Goal: Find specific page/section: Find specific page/section

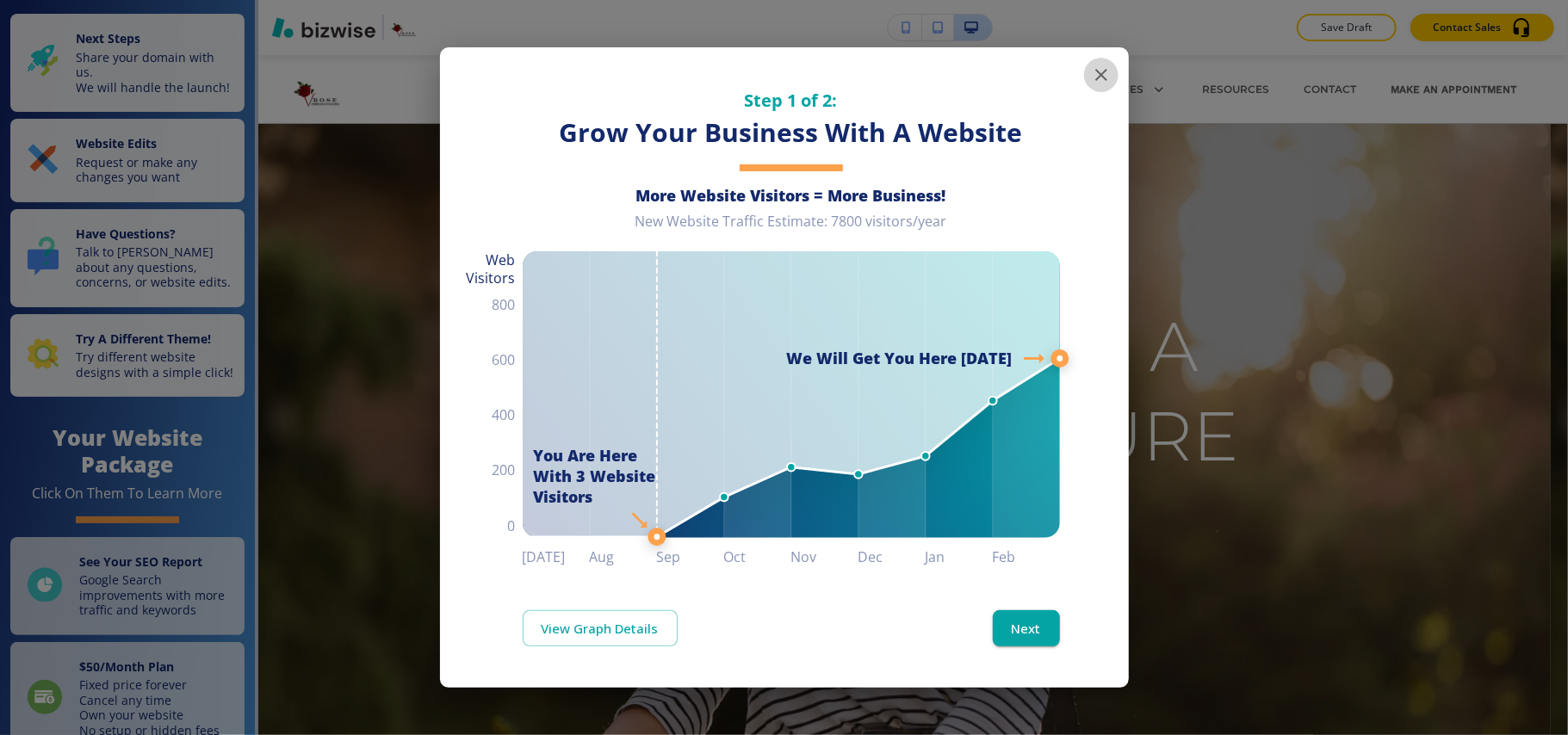
click at [1106, 73] on icon "button" at bounding box center [1101, 75] width 21 height 21
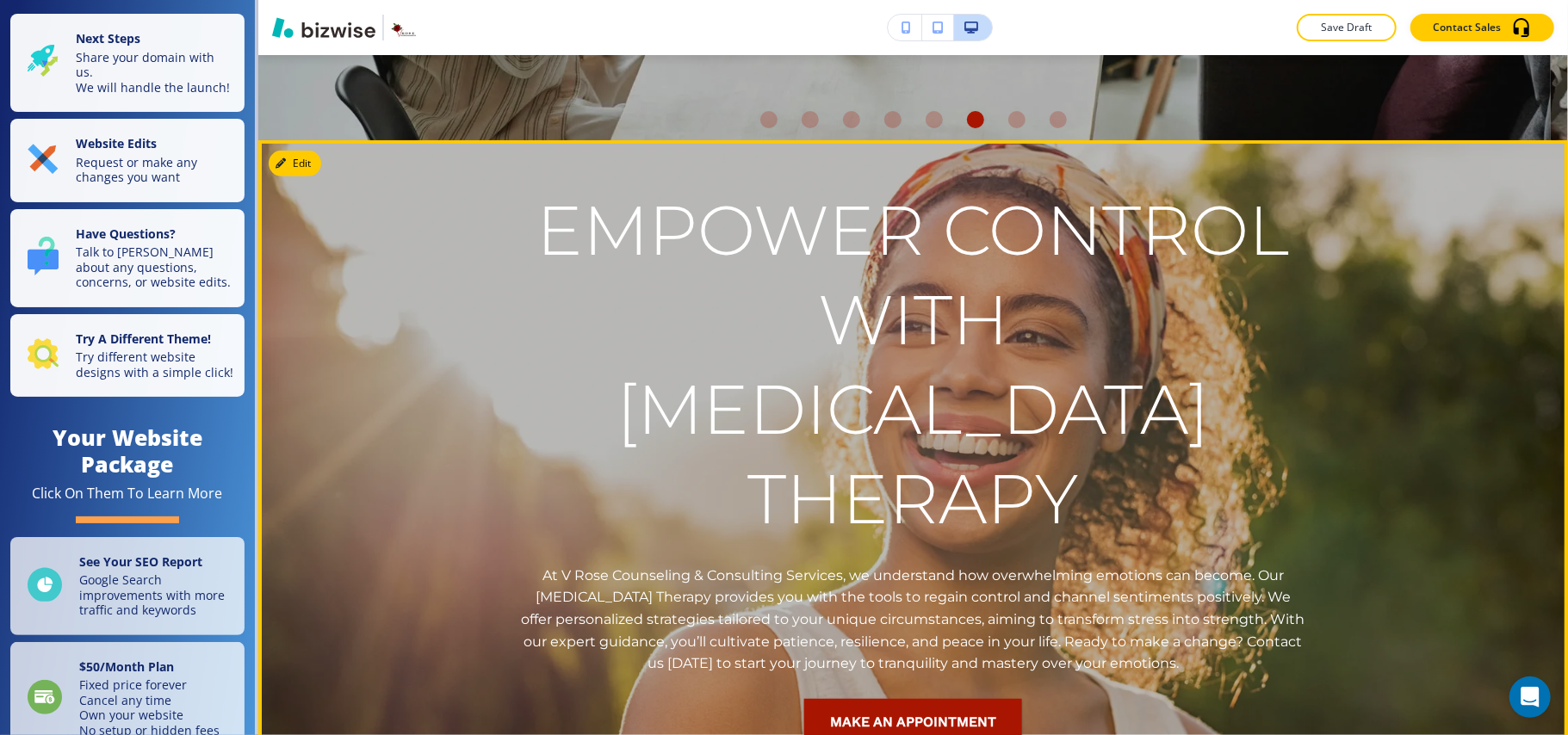
scroll to position [917, 0]
